Goal: Transaction & Acquisition: Subscribe to service/newsletter

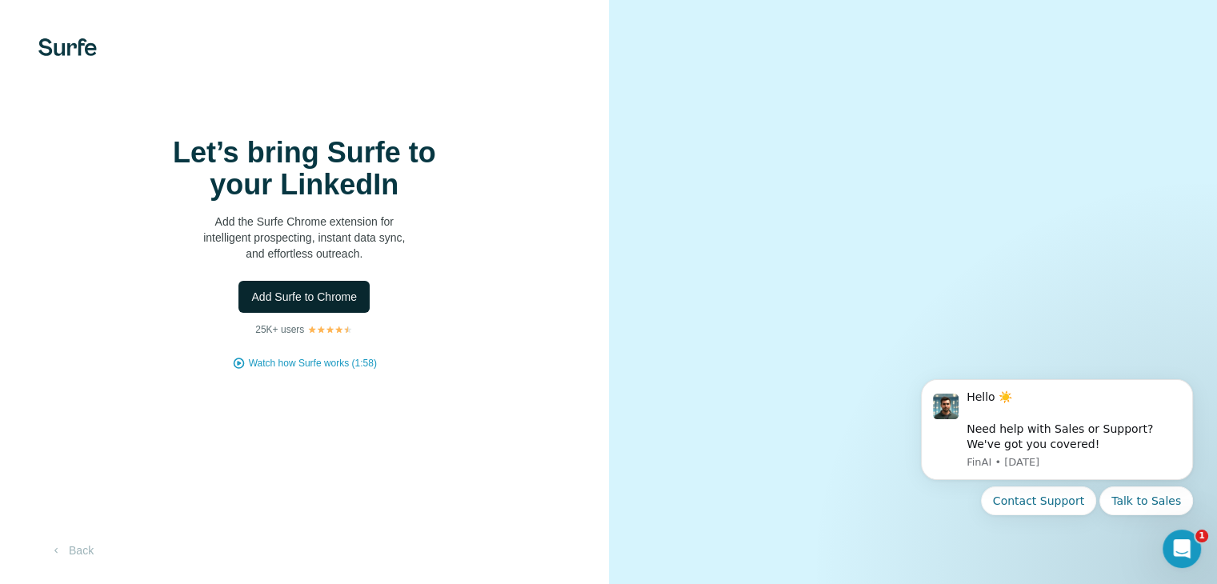
click at [275, 313] on button "Add Surfe to Chrome" at bounding box center [304, 297] width 131 height 32
